Goal: Book appointment/travel/reservation

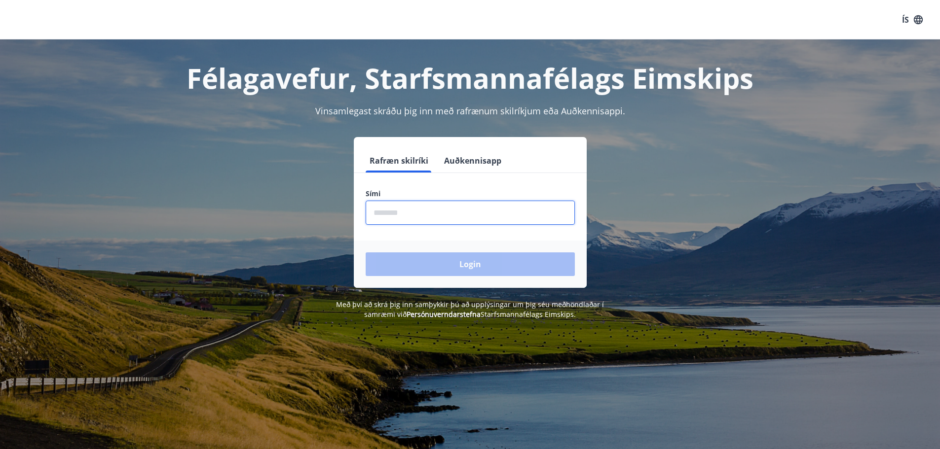
click at [455, 215] on input "phone" at bounding box center [469, 213] width 209 height 24
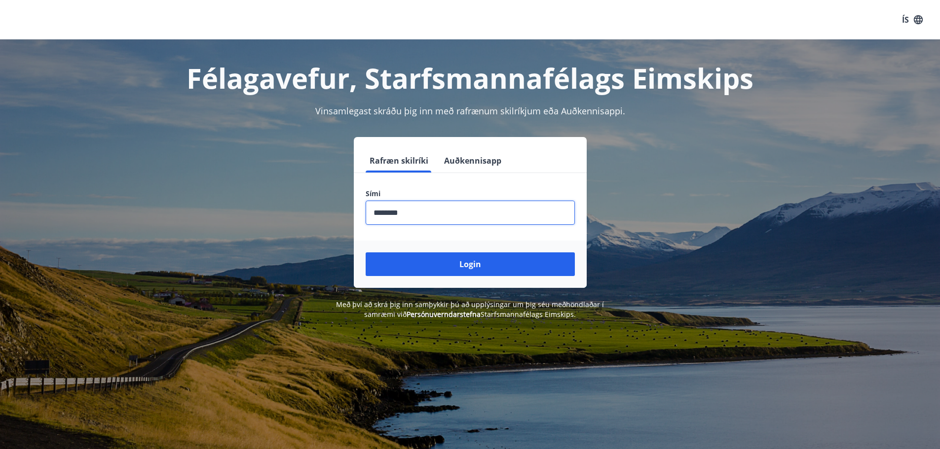
click at [388, 210] on input "phone" at bounding box center [469, 213] width 209 height 24
click at [389, 215] on input "phone" at bounding box center [469, 213] width 209 height 24
click at [365, 207] on input "phone" at bounding box center [469, 213] width 209 height 24
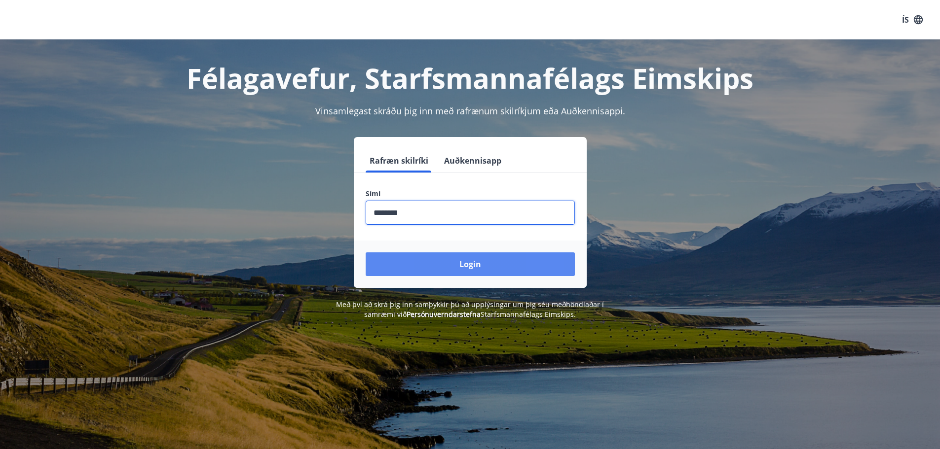
type input "********"
click at [451, 273] on button "Login" at bounding box center [469, 265] width 209 height 24
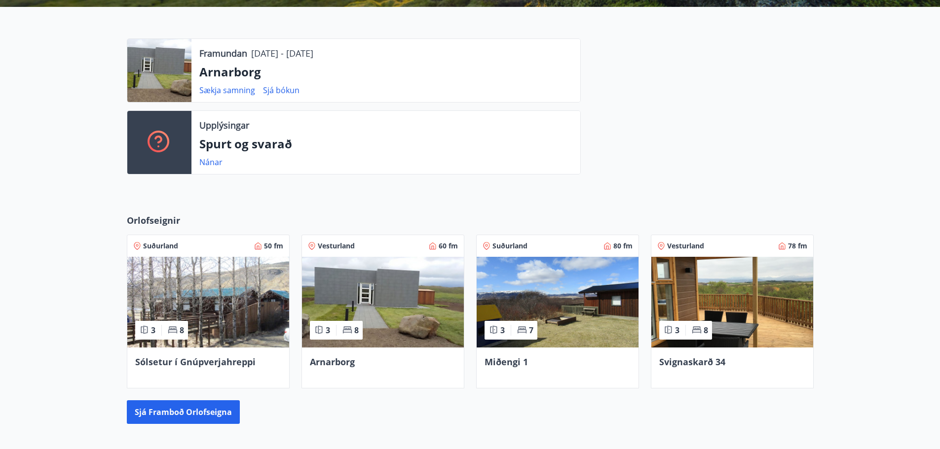
scroll to position [296, 0]
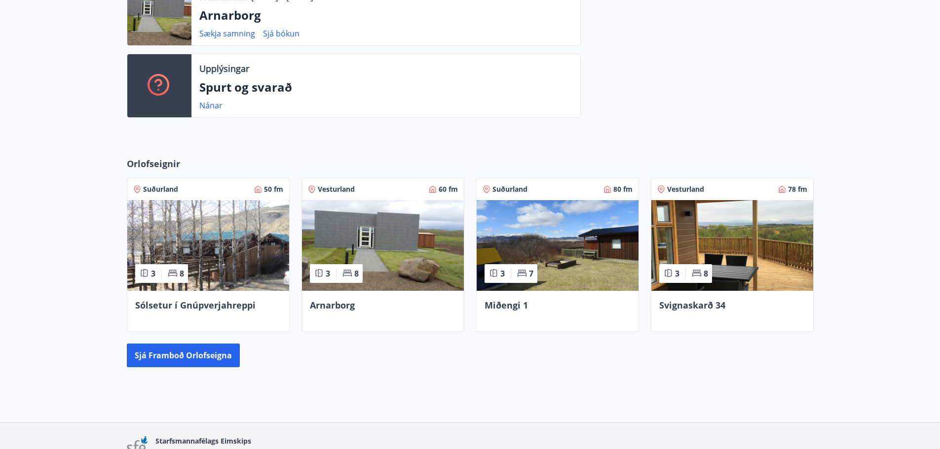
click at [583, 250] on img at bounding box center [557, 245] width 162 height 91
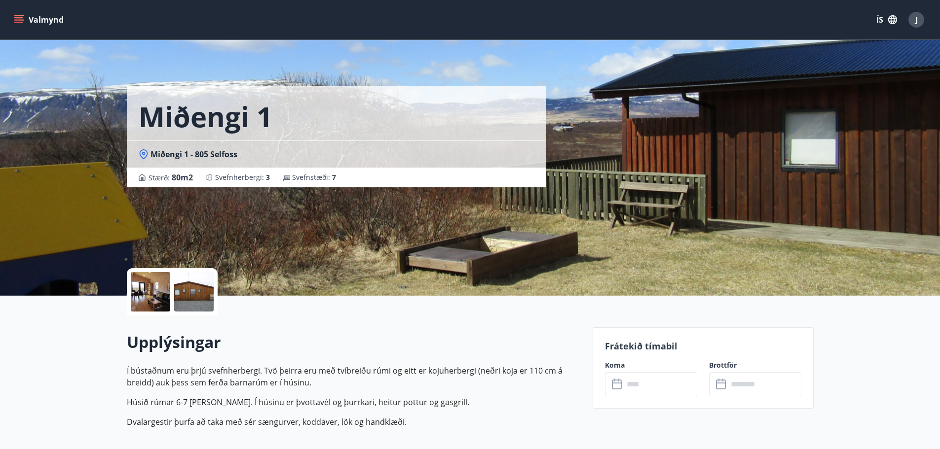
click at [625, 381] on input "text" at bounding box center [659, 384] width 73 height 24
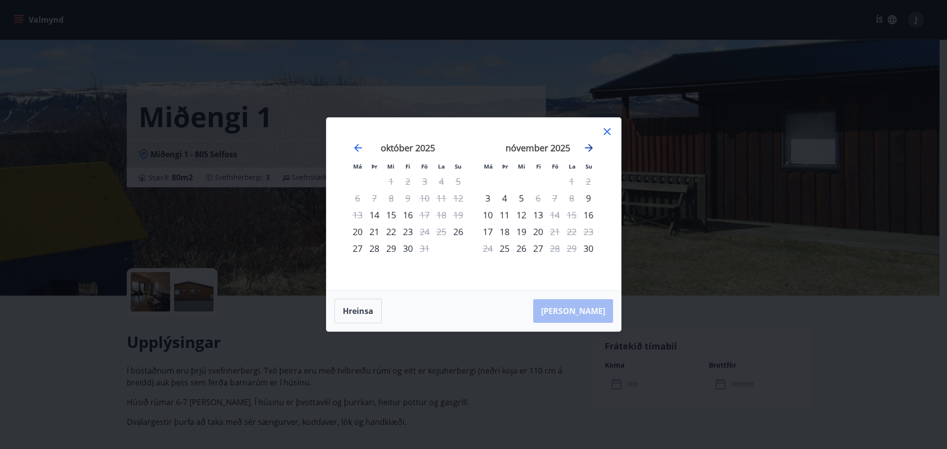
click at [588, 150] on icon "Move forward to switch to the next month." at bounding box center [589, 148] width 12 height 12
click at [608, 134] on icon at bounding box center [607, 132] width 12 height 12
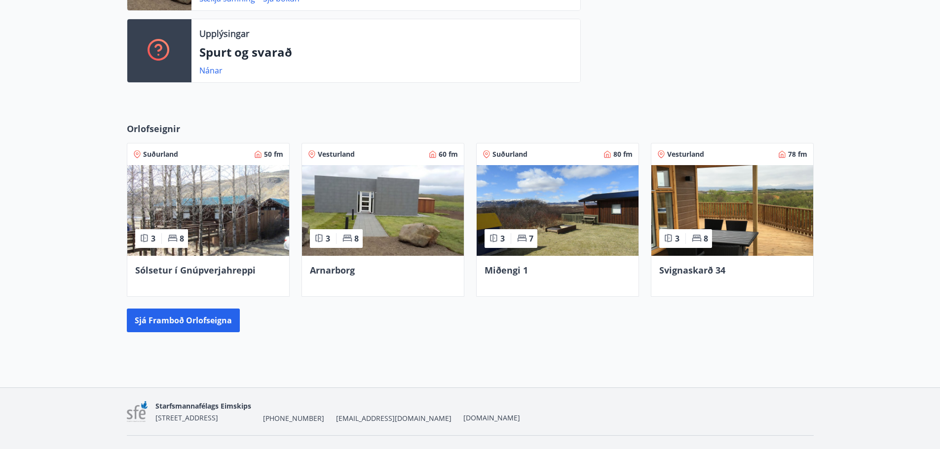
scroll to position [352, 0]
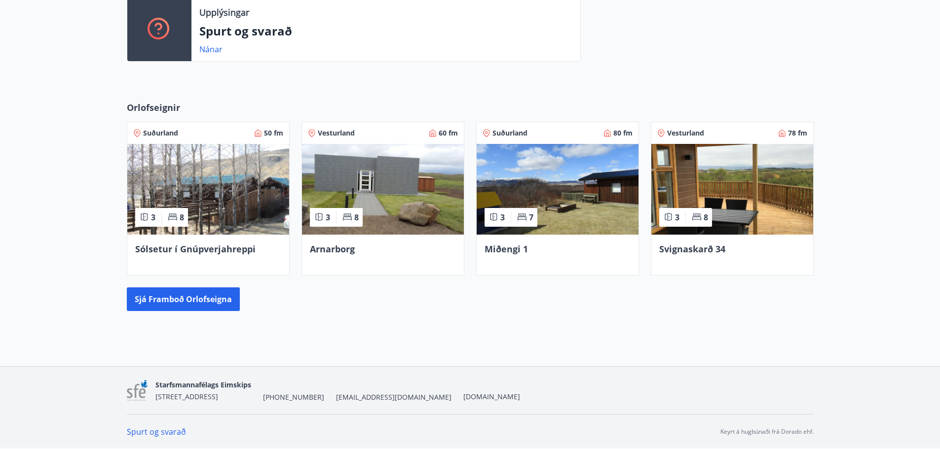
click at [727, 197] on img at bounding box center [732, 189] width 162 height 91
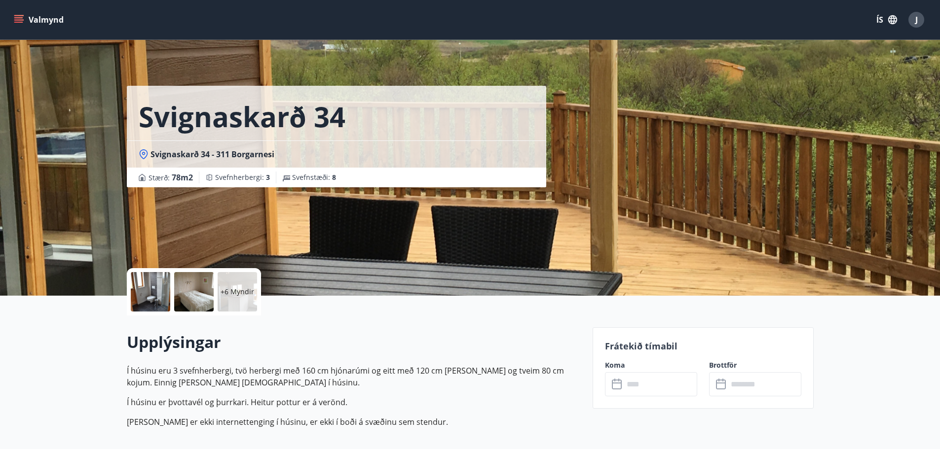
click at [675, 394] on input "text" at bounding box center [659, 384] width 73 height 24
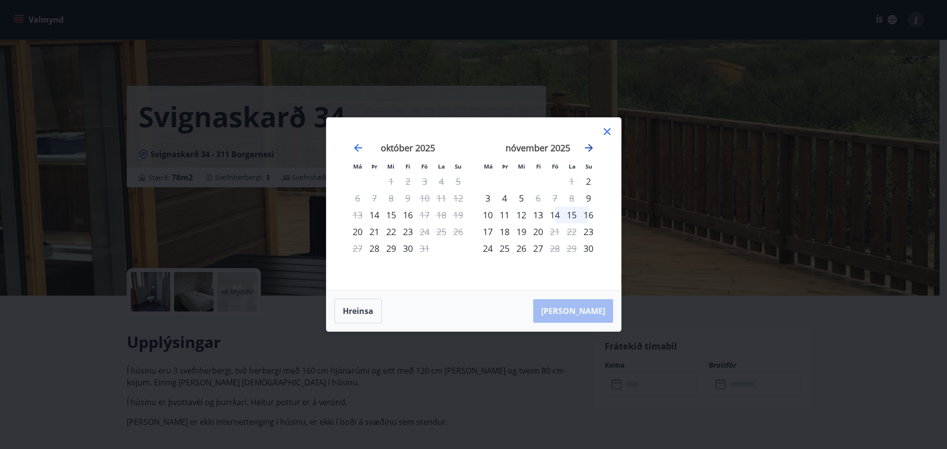
click at [591, 145] on icon "Move forward to switch to the next month." at bounding box center [589, 148] width 12 height 12
click at [606, 132] on icon at bounding box center [607, 132] width 12 height 12
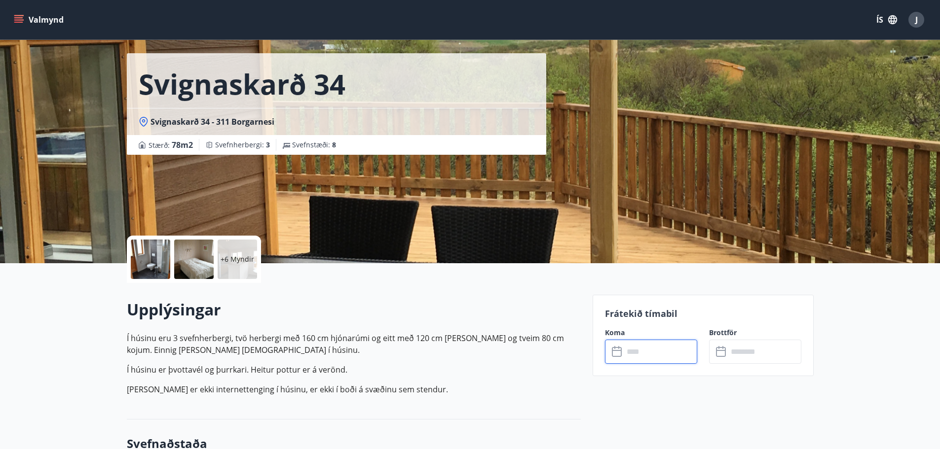
scroll to position [49, 0]
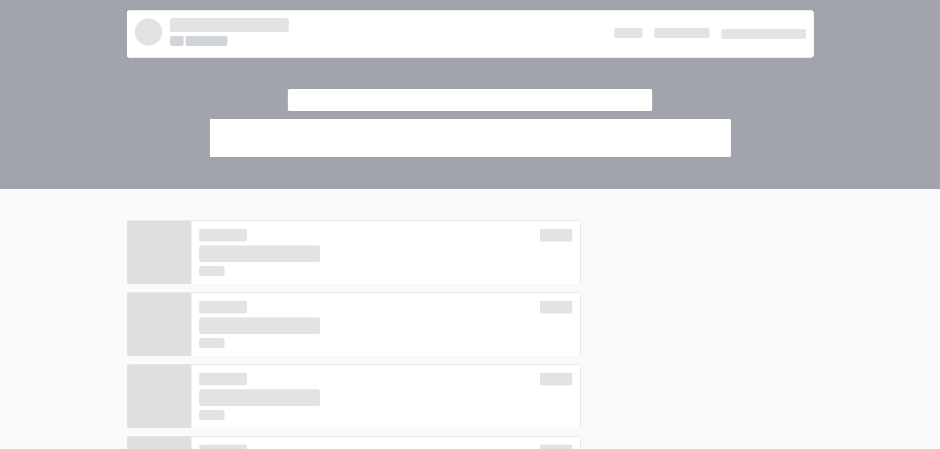
scroll to position [352, 0]
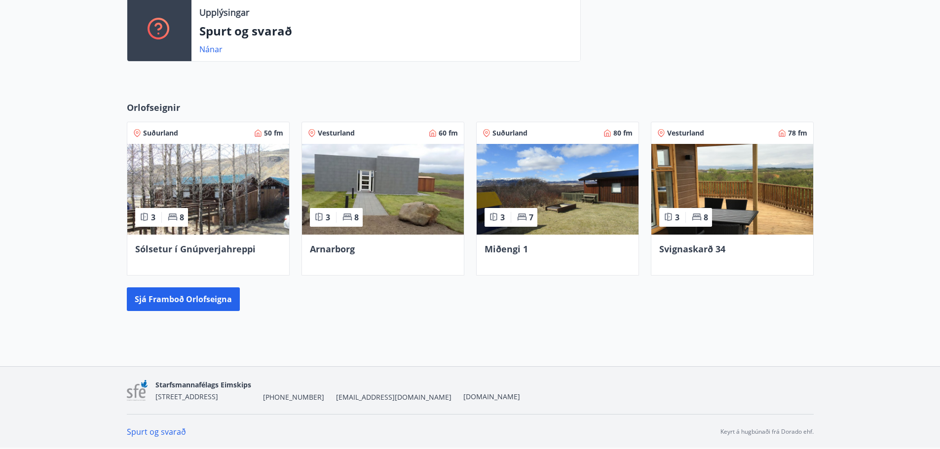
click at [342, 250] on span "Arnarborg" at bounding box center [332, 249] width 45 height 12
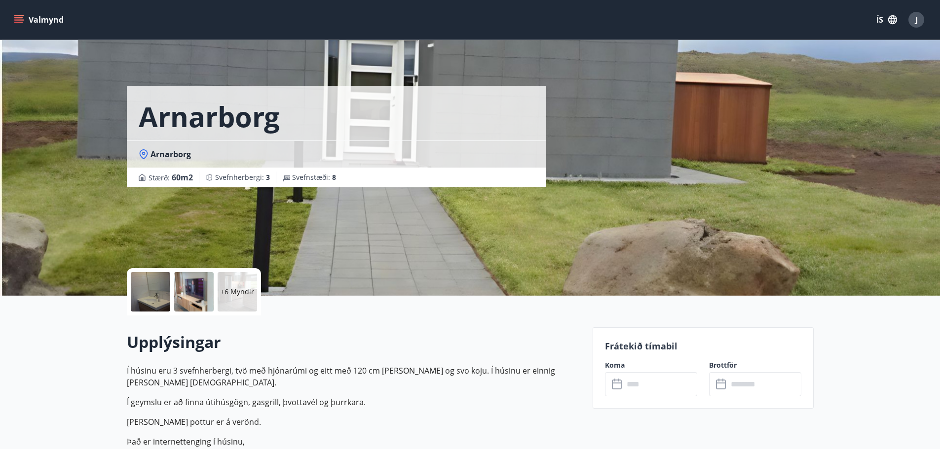
click at [657, 387] on input "text" at bounding box center [659, 384] width 73 height 24
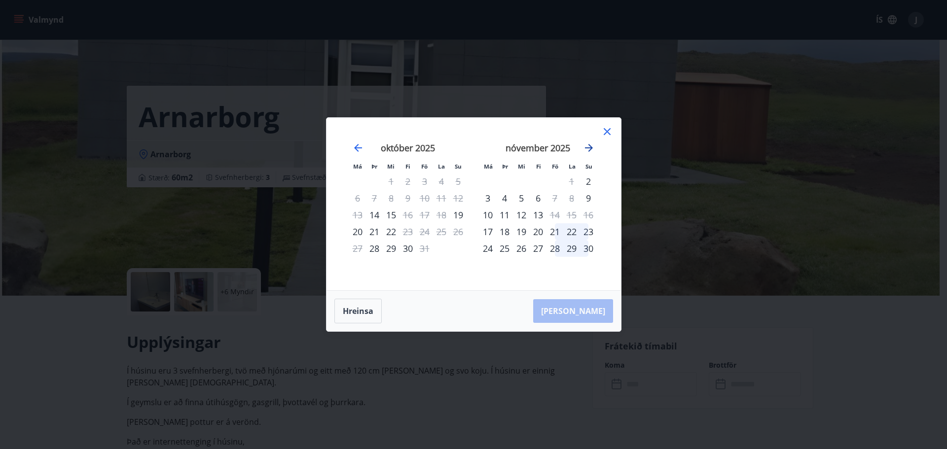
click at [587, 147] on icon "Move forward to switch to the next month." at bounding box center [589, 148] width 8 height 8
click at [356, 148] on icon "Move backward to switch to the previous month." at bounding box center [358, 148] width 8 height 8
click at [606, 133] on icon at bounding box center [607, 131] width 7 height 7
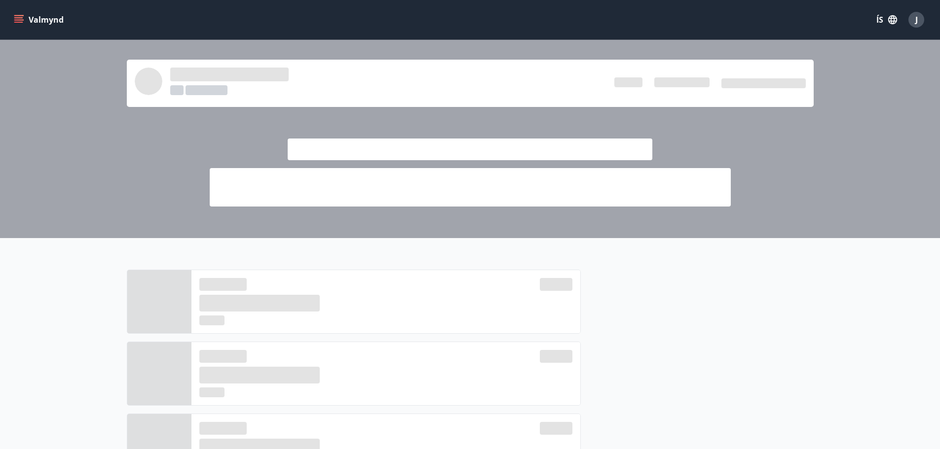
scroll to position [352, 0]
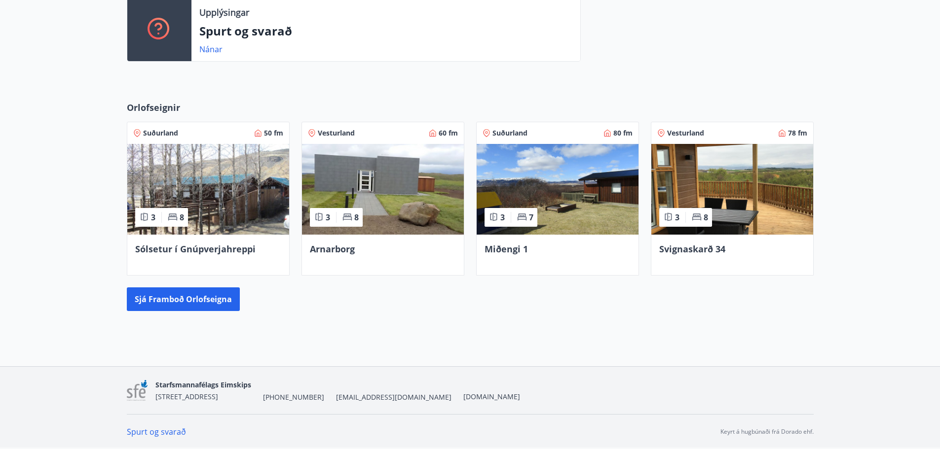
click at [214, 211] on img at bounding box center [208, 189] width 162 height 91
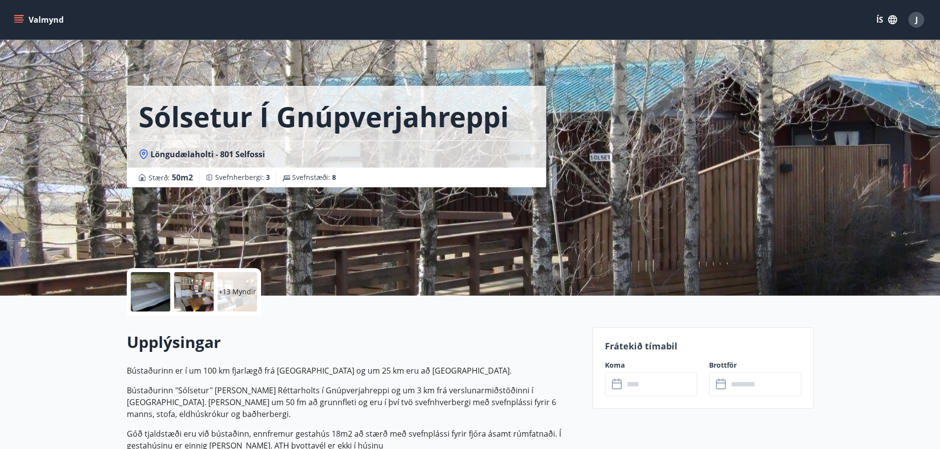
scroll to position [247, 0]
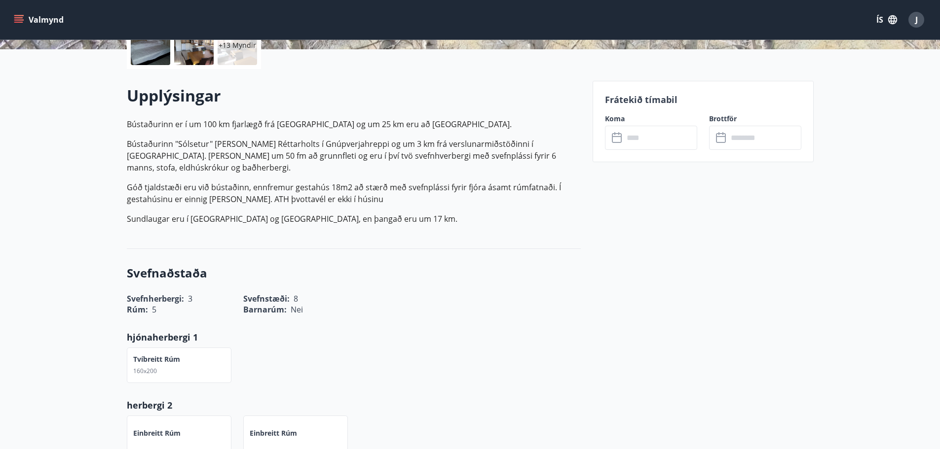
click at [639, 135] on input "text" at bounding box center [659, 138] width 73 height 24
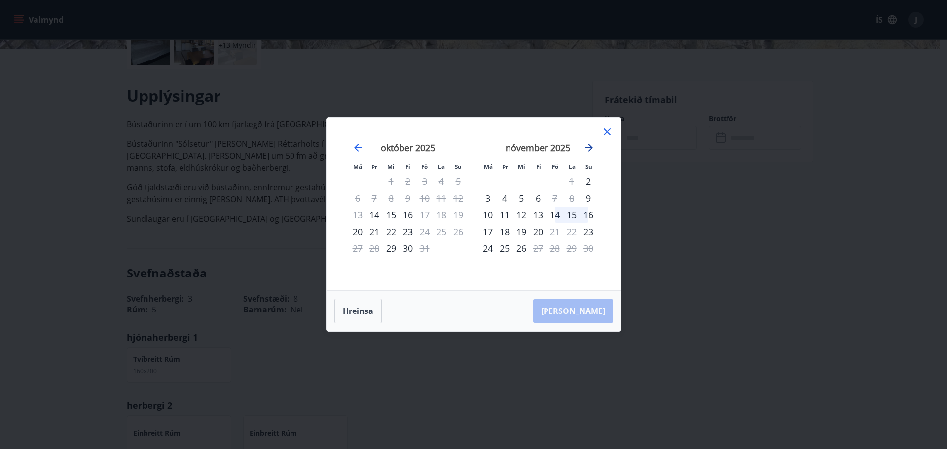
click at [589, 148] on icon "Move forward to switch to the next month." at bounding box center [589, 148] width 8 height 8
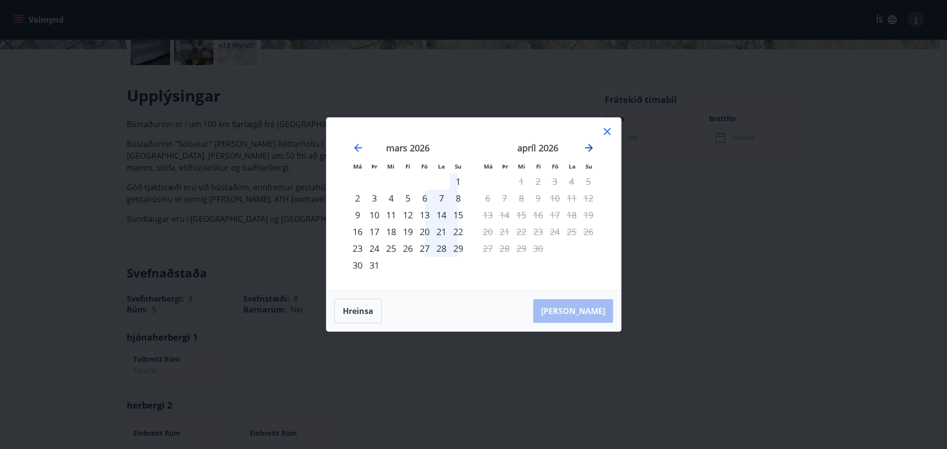
click at [589, 148] on icon "Move forward to switch to the next month." at bounding box center [589, 148] width 8 height 8
click at [608, 128] on icon at bounding box center [607, 132] width 12 height 12
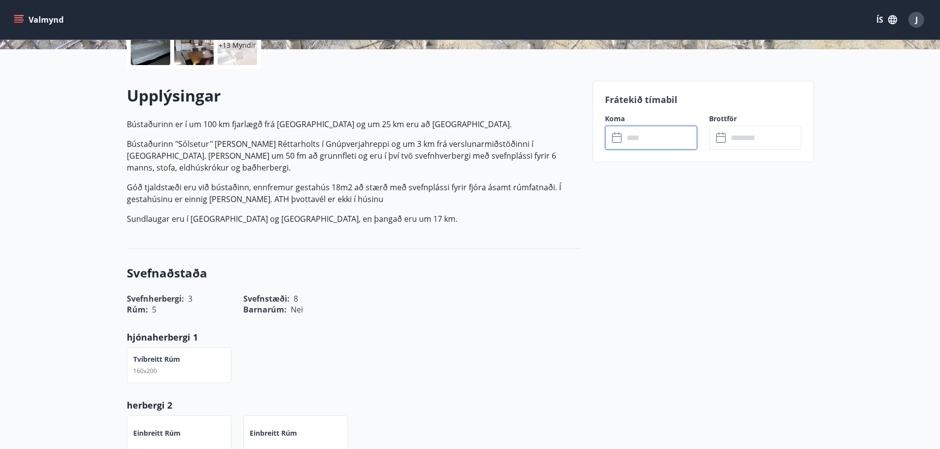
scroll to position [352, 0]
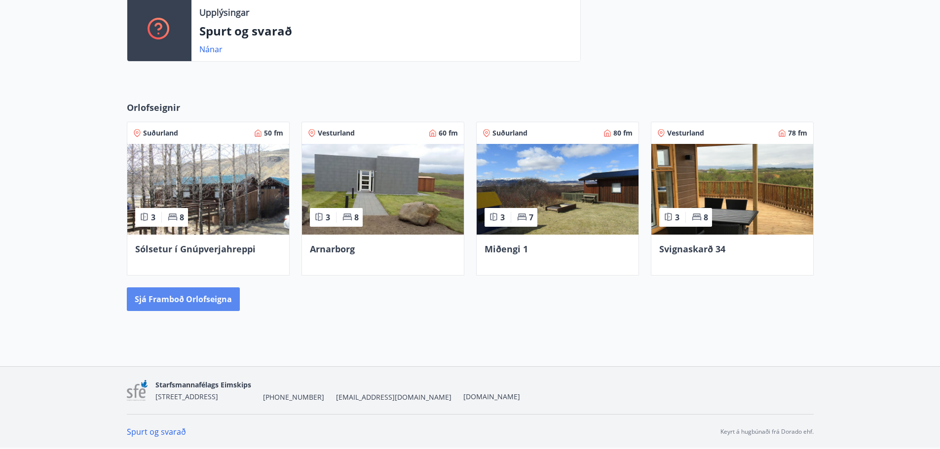
click at [187, 303] on button "Sjá framboð orlofseigna" at bounding box center [183, 300] width 113 height 24
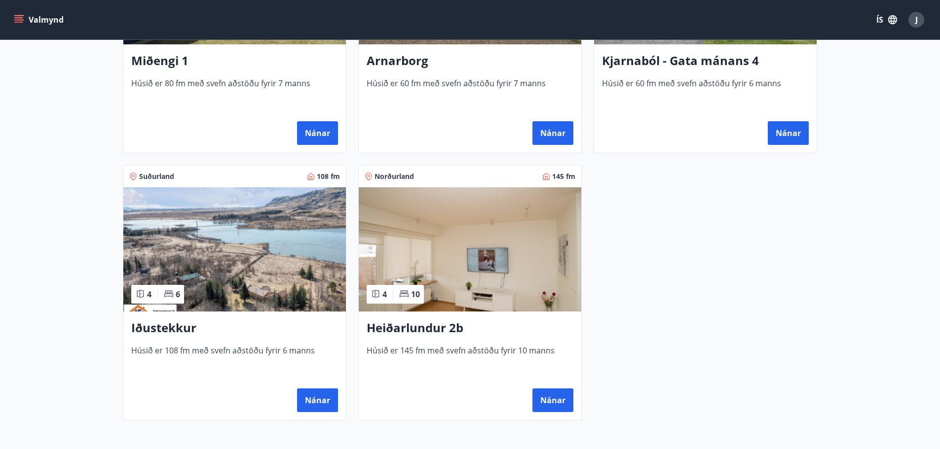
scroll to position [697, 0]
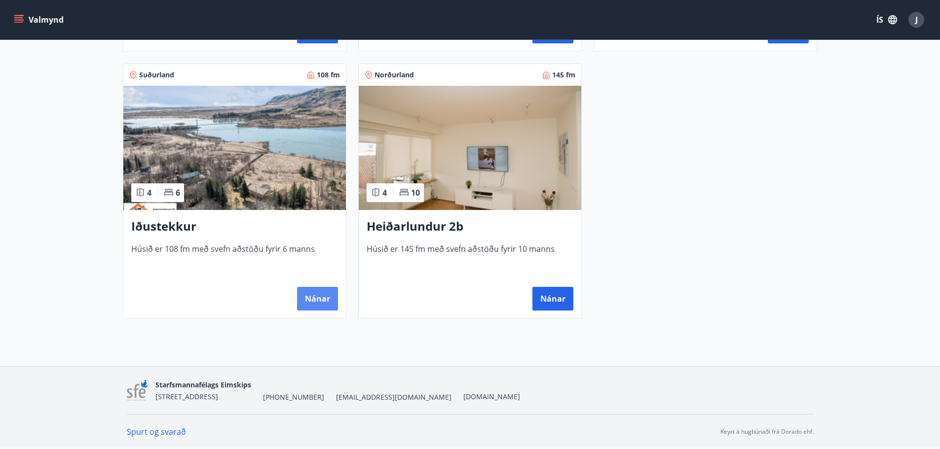
click at [315, 299] on button "Nánar" at bounding box center [317, 299] width 41 height 24
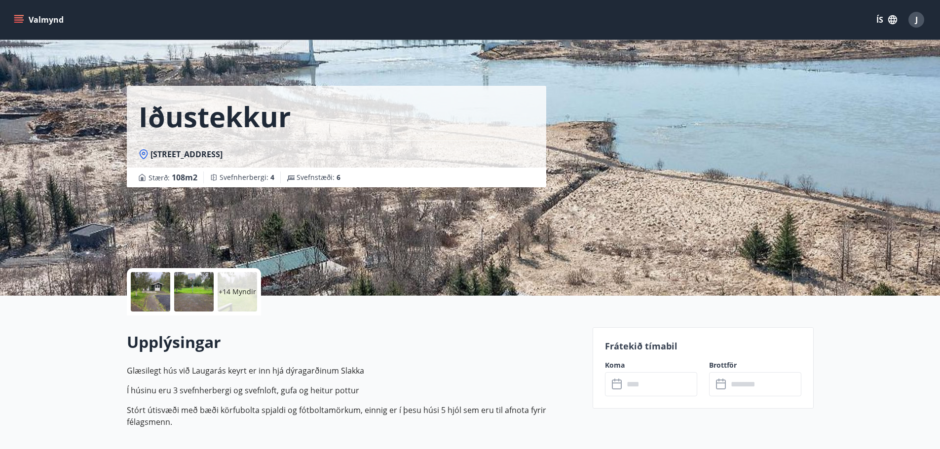
scroll to position [247, 0]
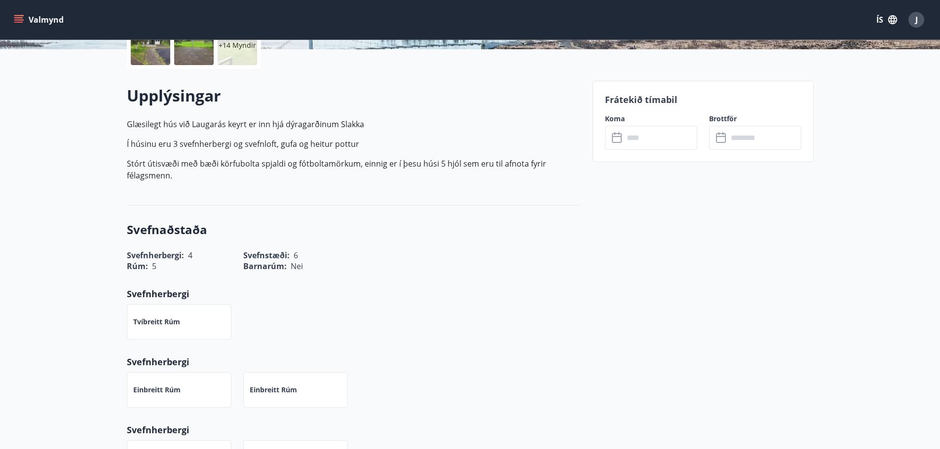
click at [664, 137] on input "text" at bounding box center [659, 138] width 73 height 24
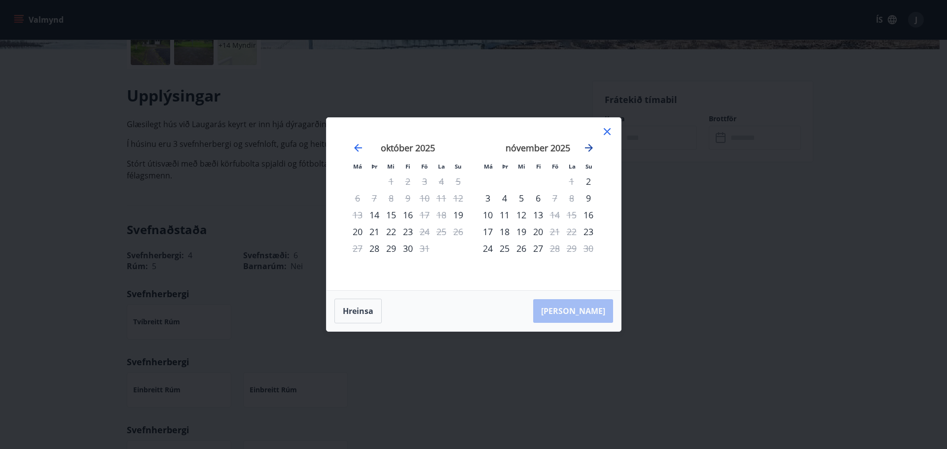
click at [592, 148] on icon "Move forward to switch to the next month." at bounding box center [589, 148] width 8 height 8
click at [603, 131] on icon at bounding box center [607, 132] width 12 height 12
